Goal: Navigation & Orientation: Go to known website

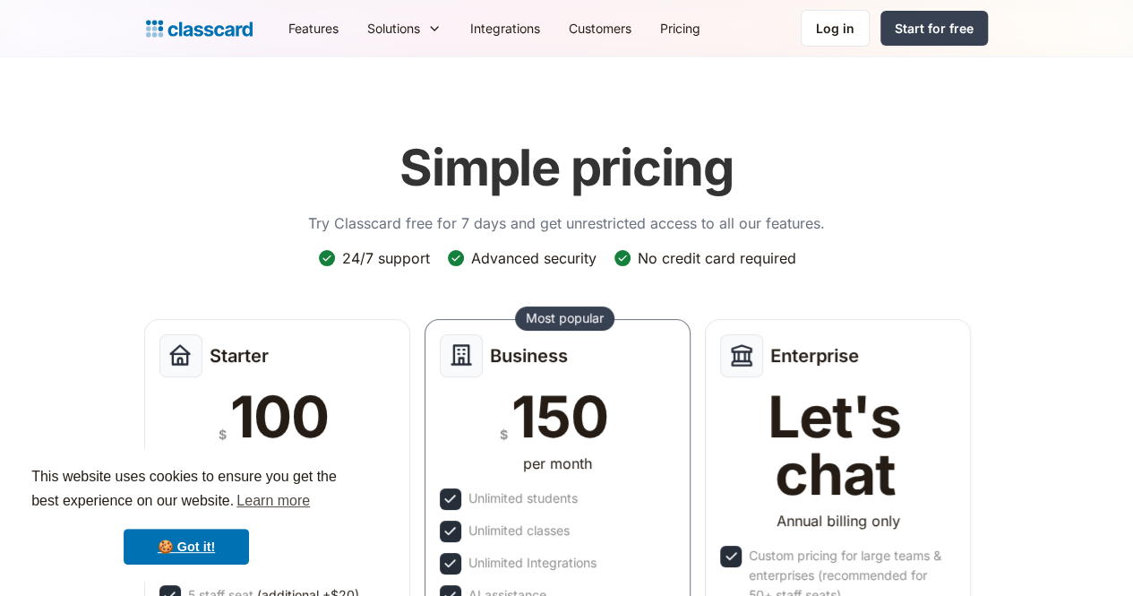
click at [855, 21] on div "Log in" at bounding box center [835, 28] width 39 height 19
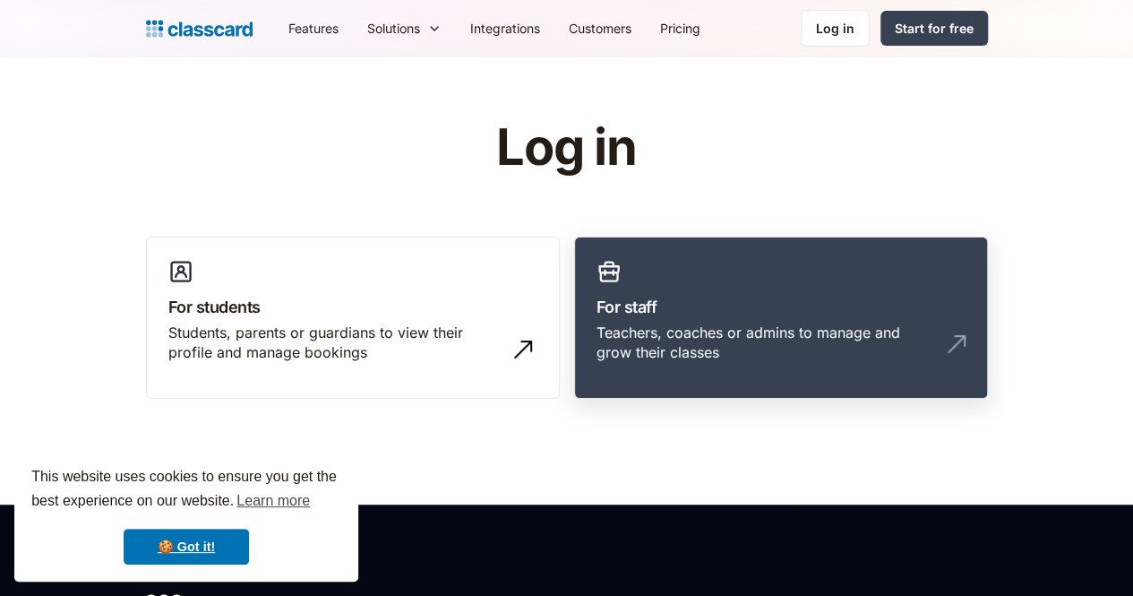
click at [643, 291] on link "For staff Teachers, coaches or admins to manage and grow their classes" at bounding box center [781, 318] width 414 height 163
